Goal: Task Accomplishment & Management: Use online tool/utility

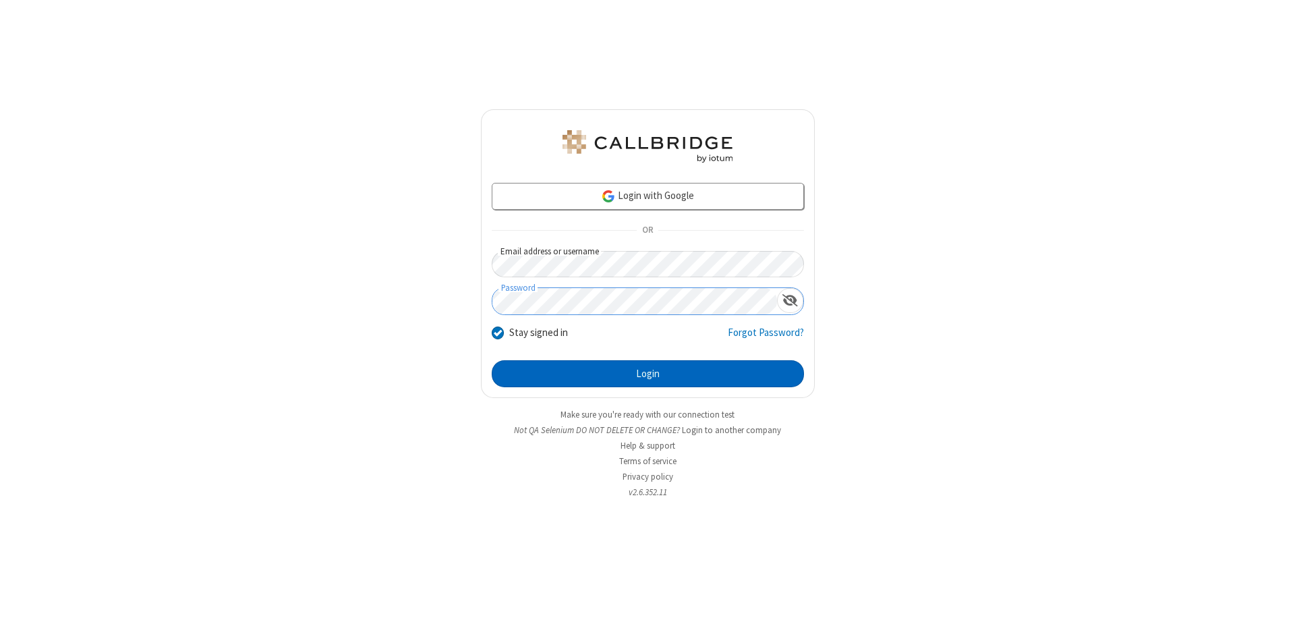
click at [648, 374] on button "Login" at bounding box center [648, 373] width 312 height 27
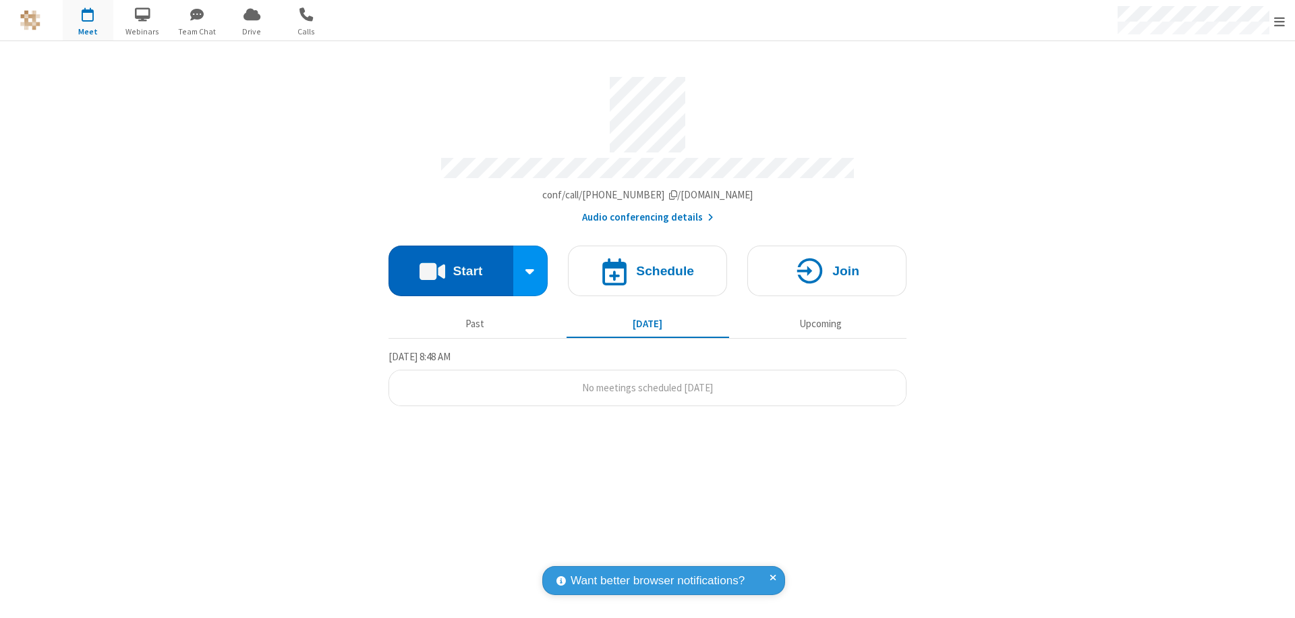
click at [451, 264] on button "Start" at bounding box center [451, 271] width 125 height 51
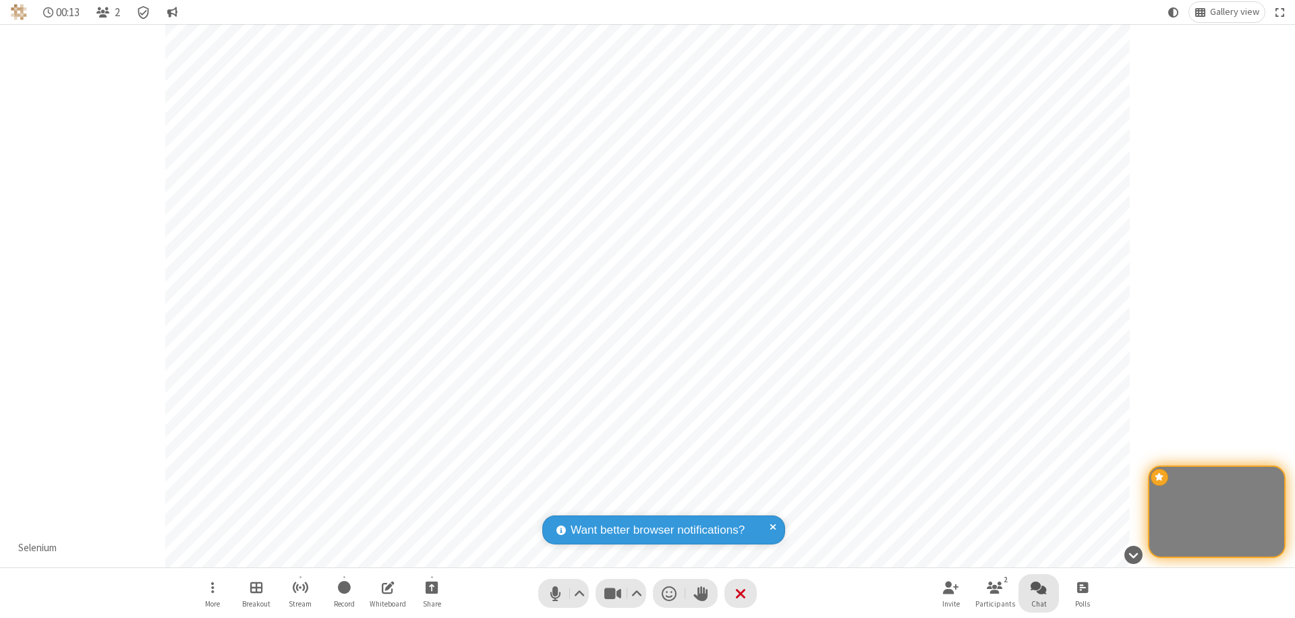
click at [1039, 587] on span "Open chat" at bounding box center [1039, 587] width 16 height 17
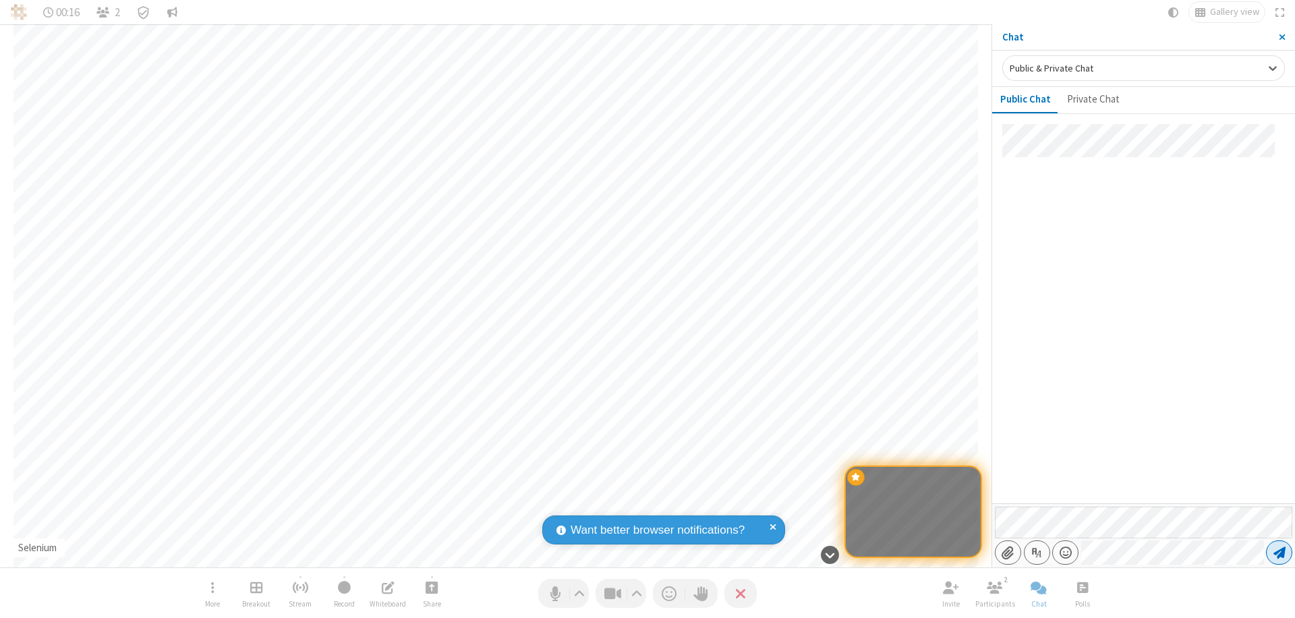
click at [1279, 552] on span "Send message" at bounding box center [1280, 552] width 12 height 13
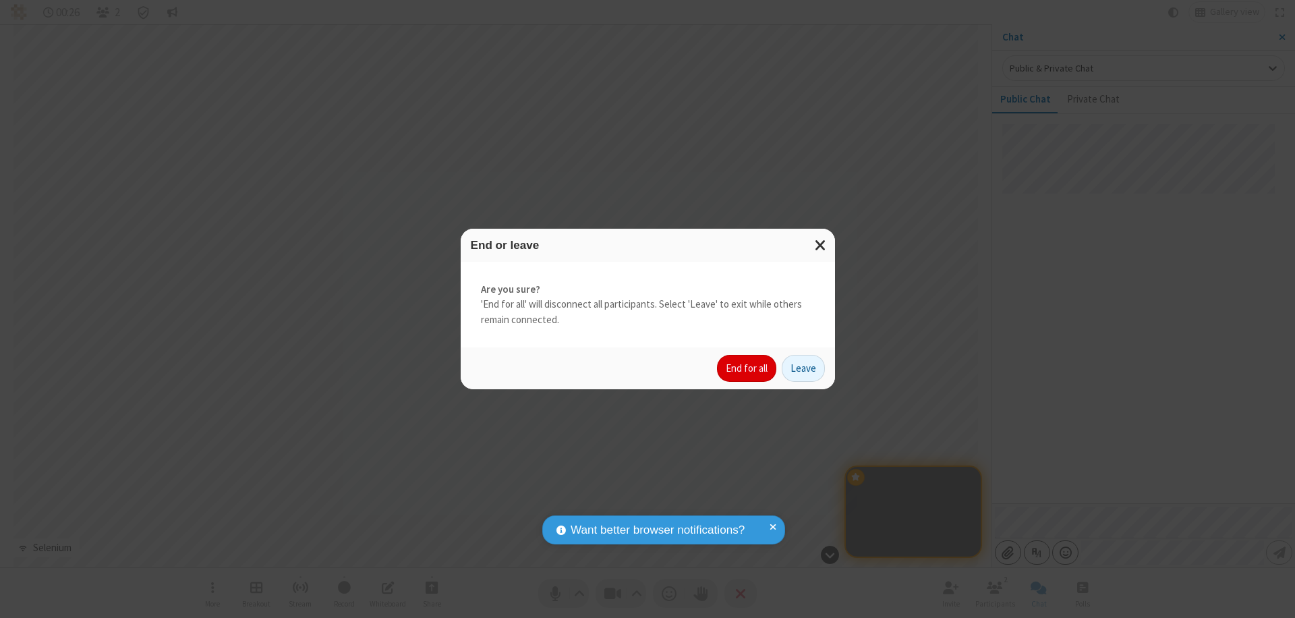
click at [747, 368] on button "End for all" at bounding box center [746, 368] width 59 height 27
